Goal: Information Seeking & Learning: Check status

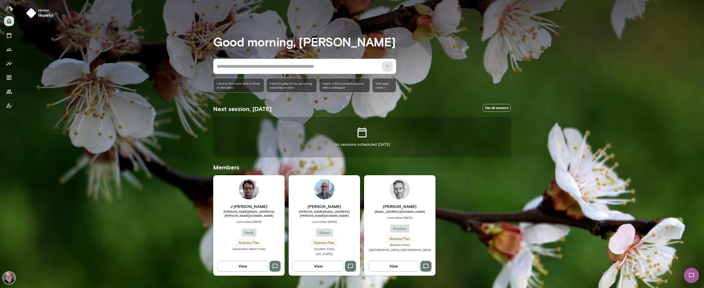
click at [375, 212] on span "[EMAIL_ADDRESS][DOMAIN_NAME]" at bounding box center [399, 211] width 71 height 4
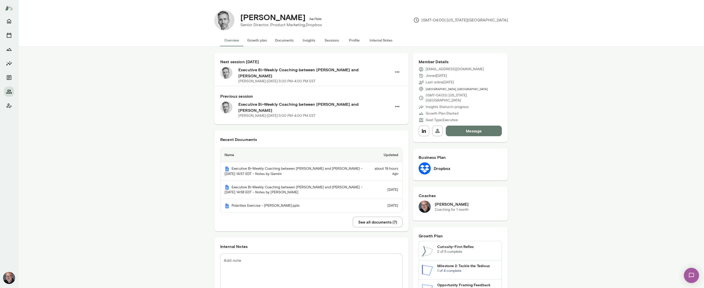
click at [310, 42] on button "Insights" at bounding box center [309, 40] width 23 height 12
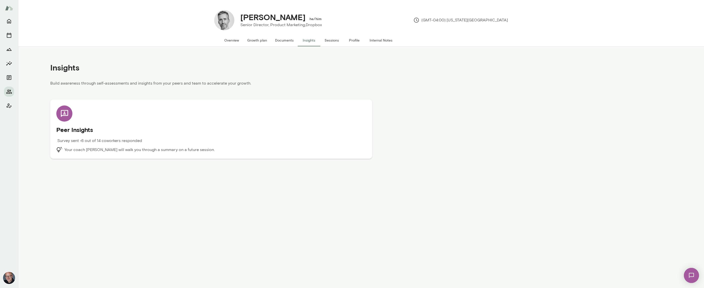
click at [266, 127] on h5 "Peer Insights" at bounding box center [211, 129] width 310 height 8
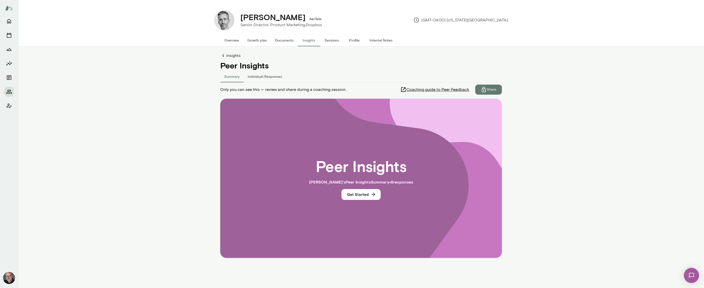
click at [273, 74] on button "Individual Responses" at bounding box center [265, 76] width 42 height 12
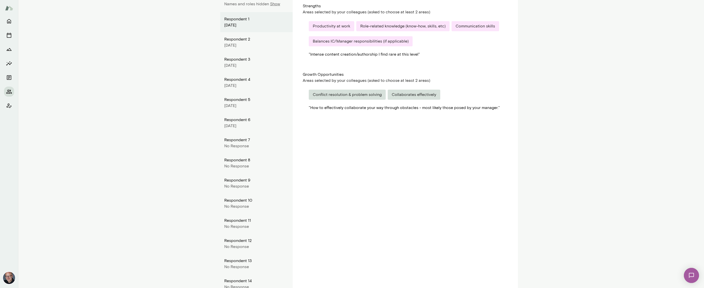
scroll to position [102, 0]
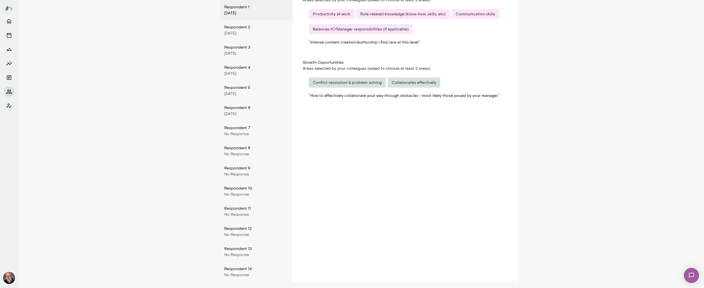
click at [262, 193] on div "No Response" at bounding box center [256, 194] width 64 height 6
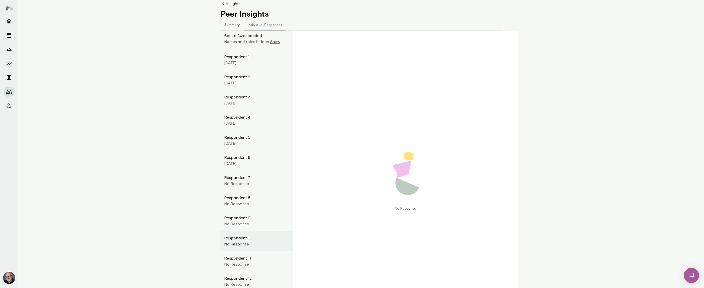
scroll to position [0, 0]
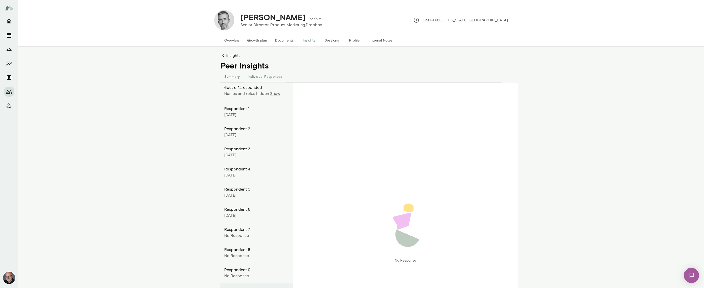
click at [234, 77] on button "Summary" at bounding box center [231, 76] width 23 height 12
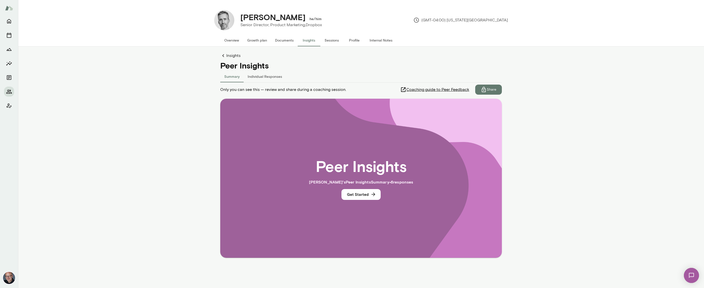
click at [326, 40] on button "Sessions" at bounding box center [331, 40] width 23 height 12
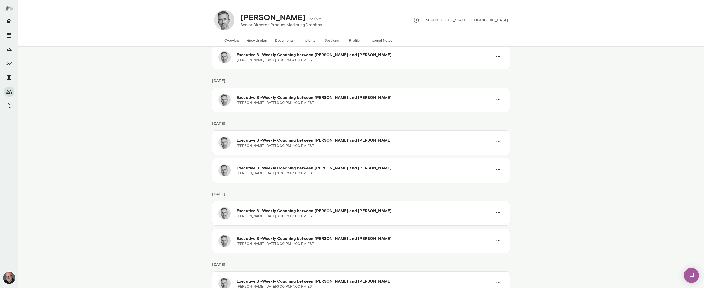
scroll to position [39, 0]
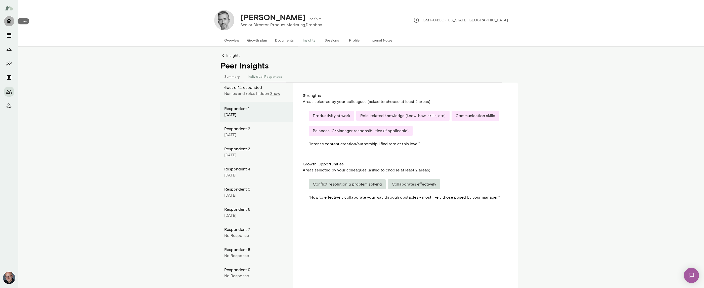
click at [8, 21] on icon "Home" at bounding box center [9, 21] width 6 height 6
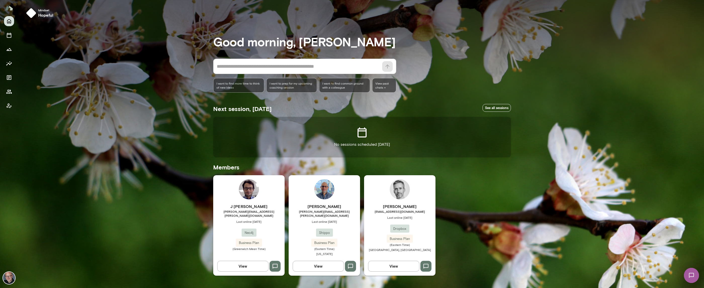
click at [270, 214] on span "[PERSON_NAME][EMAIL_ADDRESS][PERSON_NAME][DOMAIN_NAME]" at bounding box center [248, 213] width 71 height 8
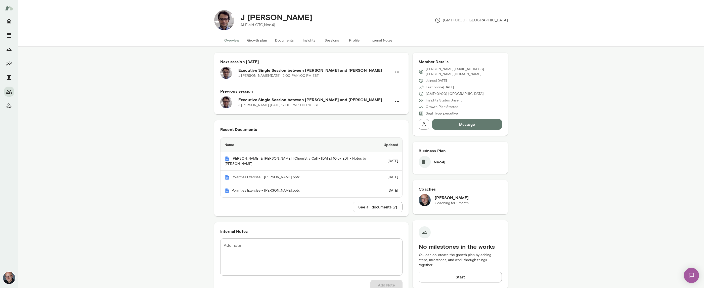
click at [338, 44] on button "Sessions" at bounding box center [331, 40] width 23 height 12
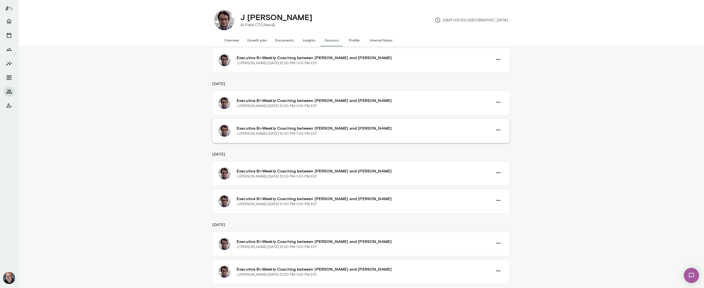
scroll to position [184, 0]
